Goal: Navigation & Orientation: Find specific page/section

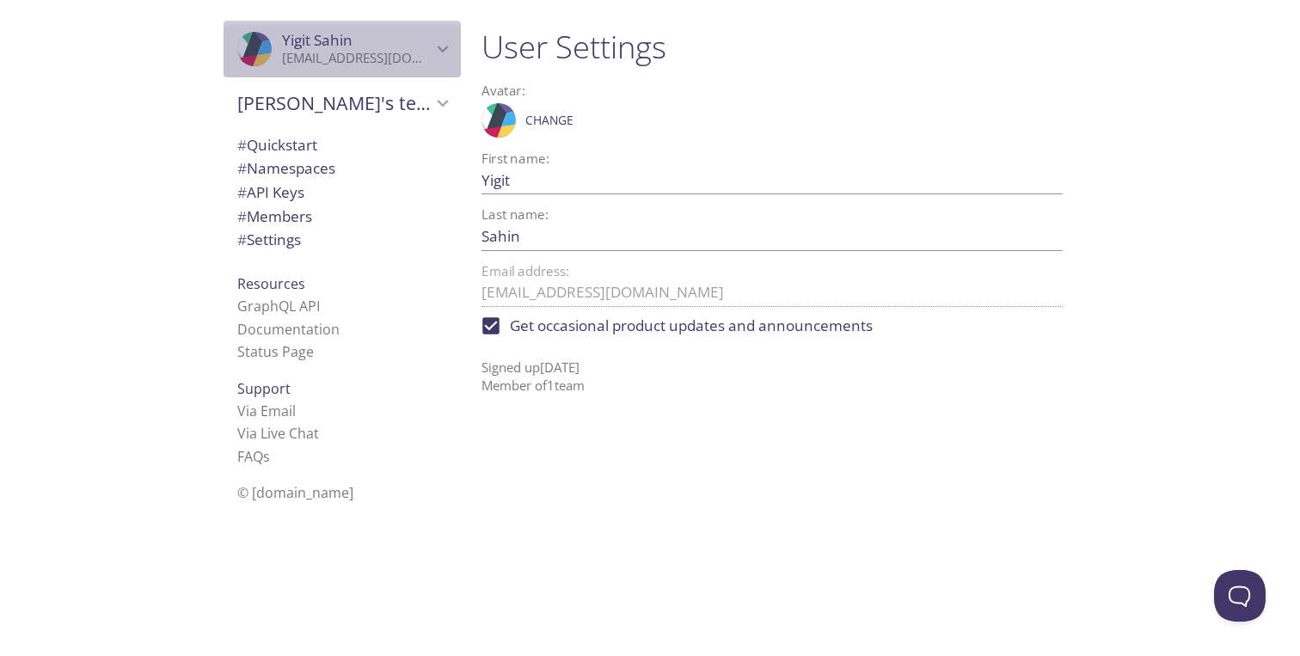
click at [240, 58] on icon "Yigit Sahin" at bounding box center [235, 64] width 43 height 18
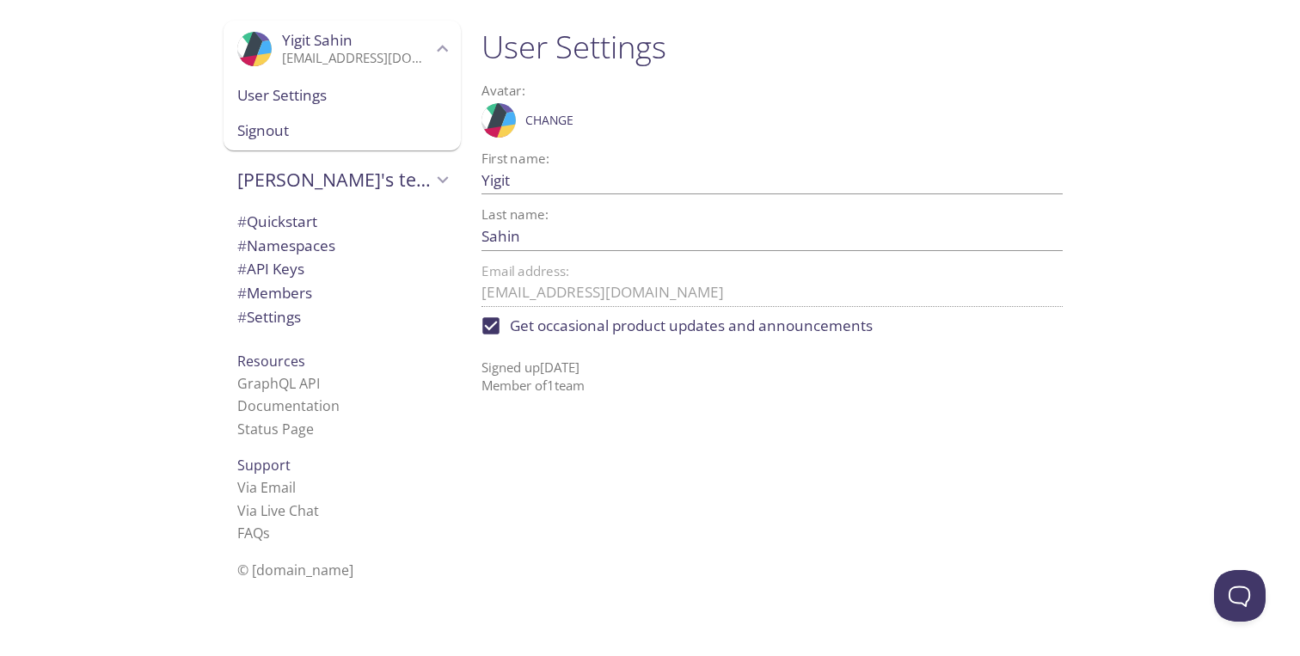
click at [312, 39] on span "Yigit Sahin" at bounding box center [317, 40] width 70 height 20
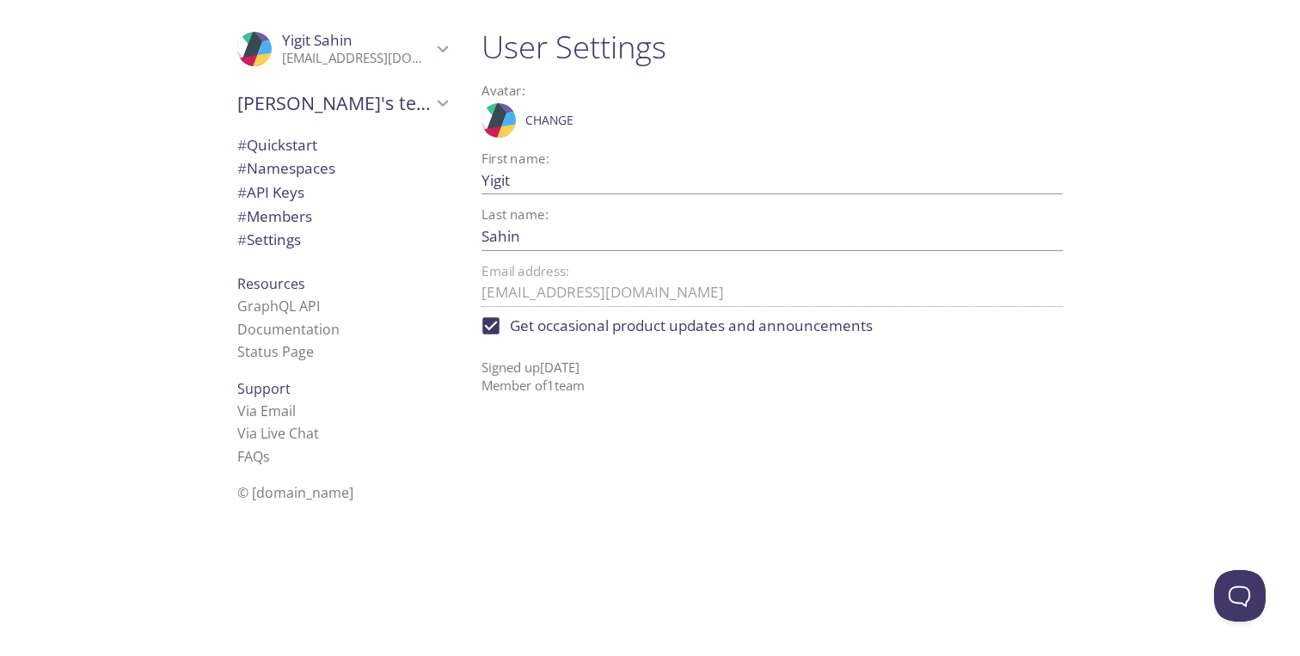
click at [292, 130] on div "# Quickstart # Namespaces # API Keys # Members # Settings" at bounding box center [342, 197] width 237 height 137
click at [292, 133] on div "# Quickstart" at bounding box center [342, 145] width 237 height 24
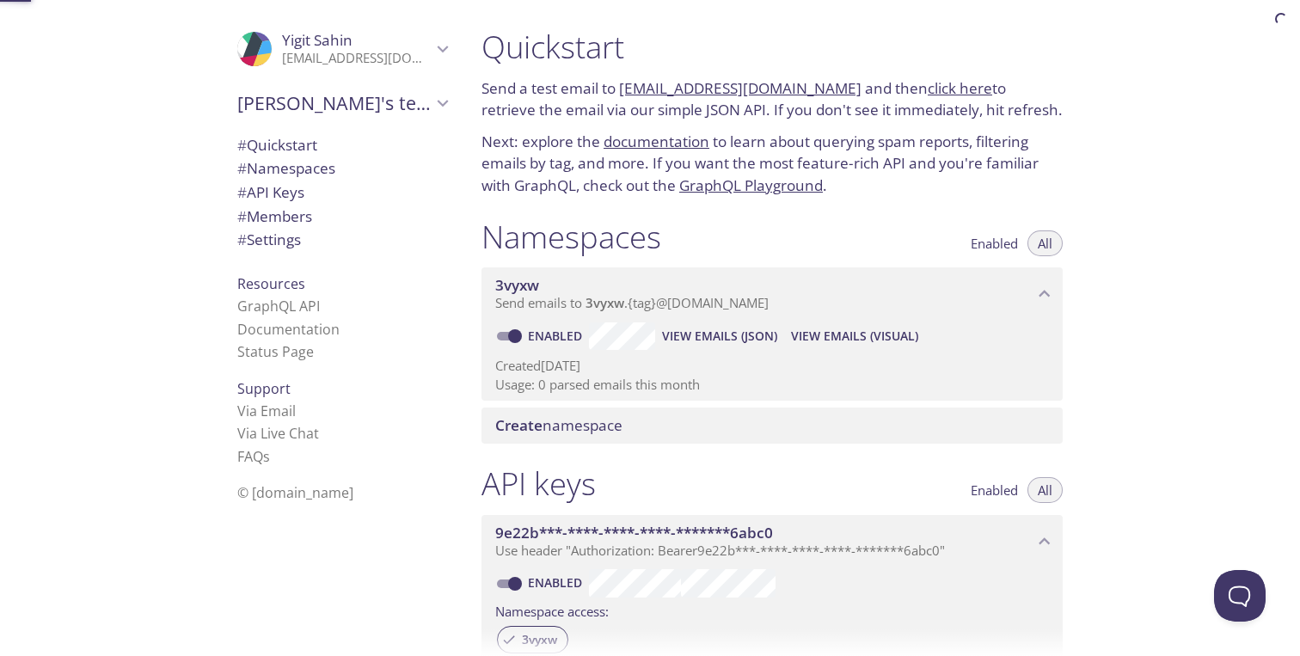
scroll to position [28, 0]
